Goal: Task Accomplishment & Management: Use online tool/utility

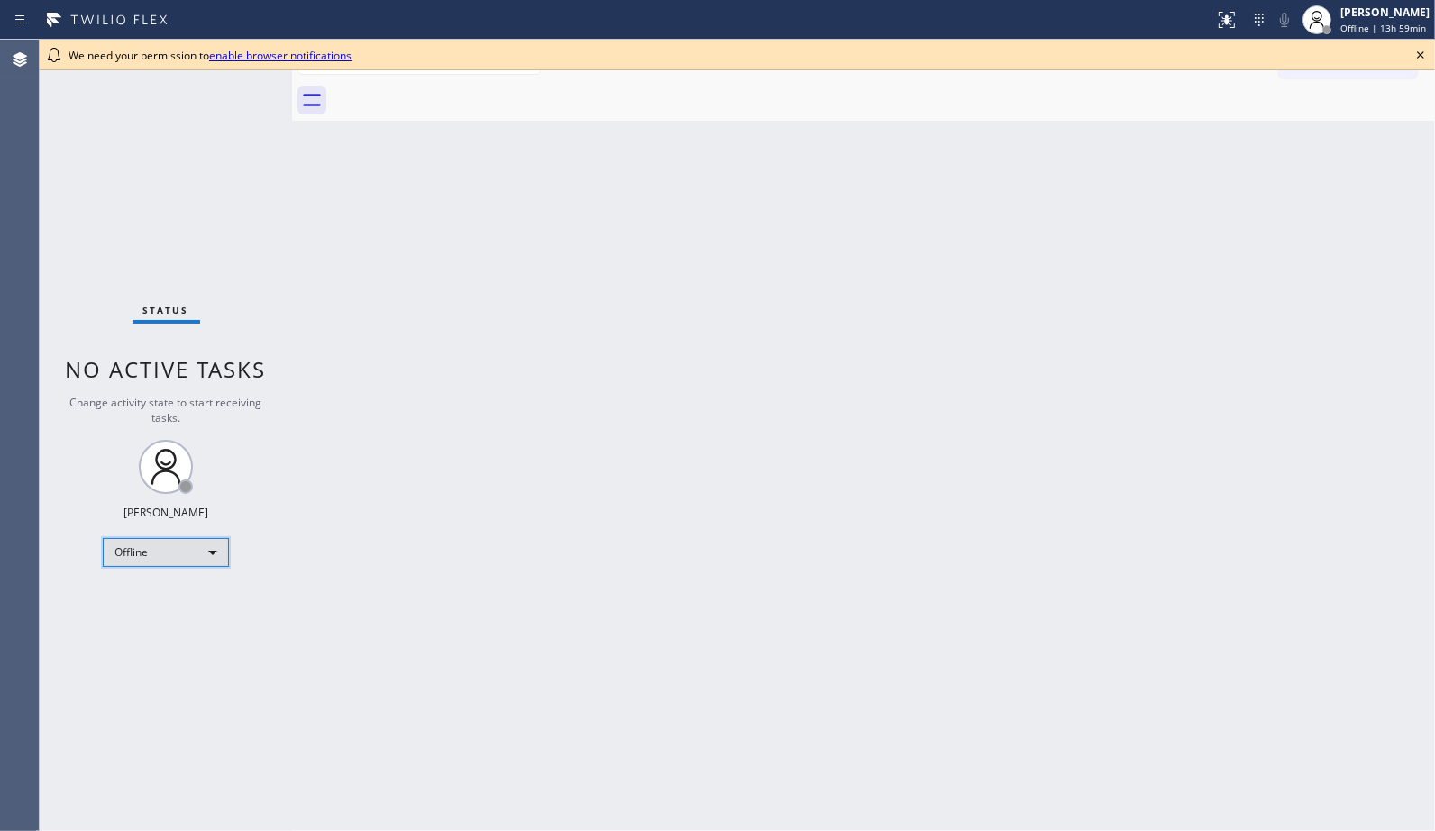
click at [218, 538] on div "Offline" at bounding box center [166, 552] width 126 height 29
click at [169, 619] on li "Unavailable" at bounding box center [165, 622] width 123 height 22
drag, startPoint x: 1418, startPoint y: 50, endPoint x: 1282, endPoint y: 122, distance: 154.0
click at [1416, 50] on icon at bounding box center [1421, 55] width 22 height 22
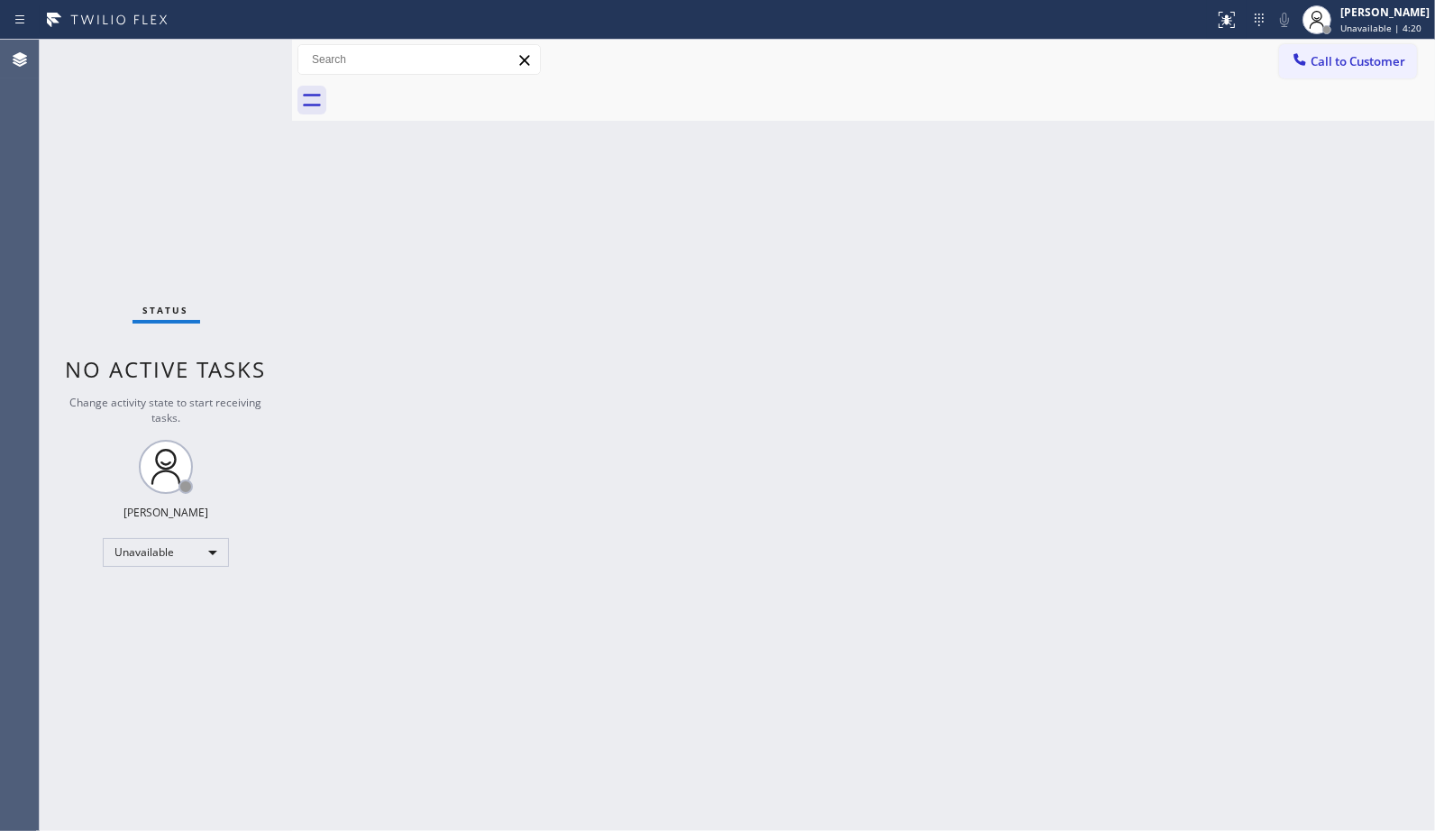
click at [886, 565] on div "Back to Dashboard Change Sender ID Customers Technicians Select a contact Outbo…" at bounding box center [863, 435] width 1143 height 791
click at [858, 445] on div "Back to Dashboard Change Sender ID Customers Technicians Select a contact Outbo…" at bounding box center [863, 435] width 1143 height 791
